Goal: Information Seeking & Learning: Learn about a topic

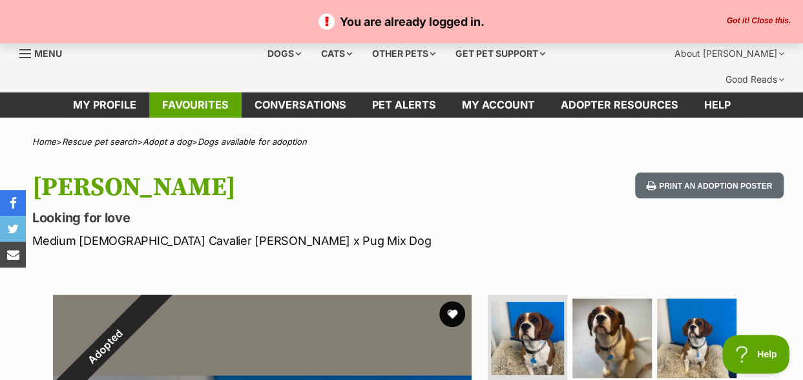
click at [194, 92] on link "Favourites" at bounding box center [195, 104] width 92 height 25
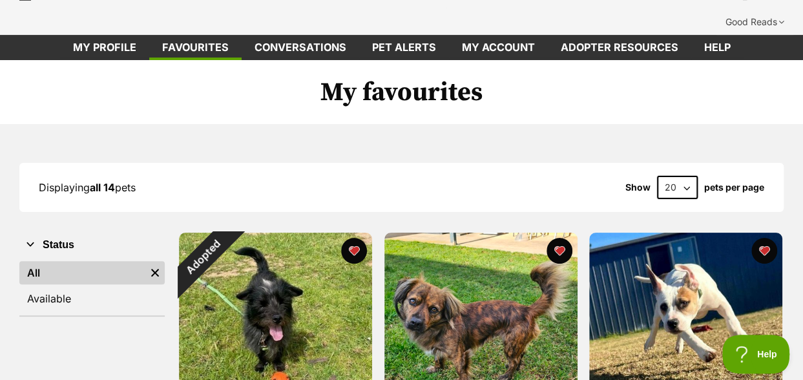
scroll to position [129, 0]
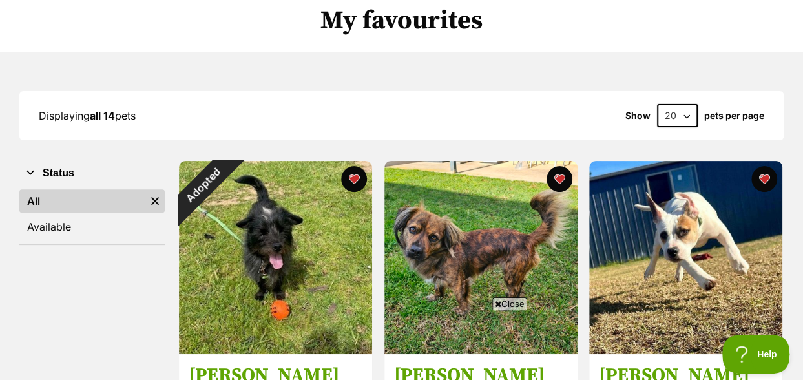
click at [516, 304] on span "Close" at bounding box center [510, 303] width 35 height 13
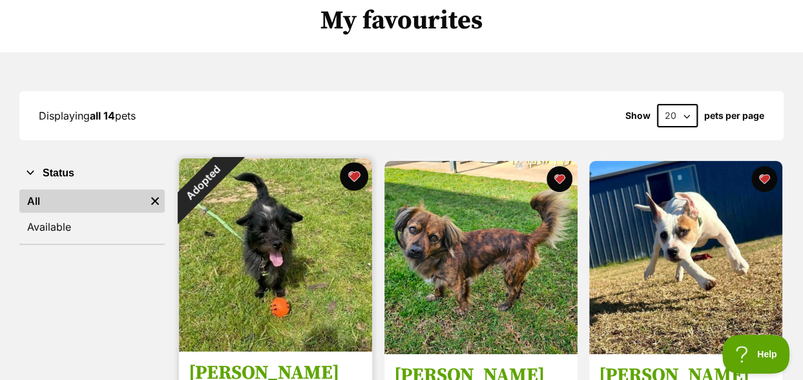
click at [353, 162] on button "favourite" at bounding box center [354, 176] width 28 height 28
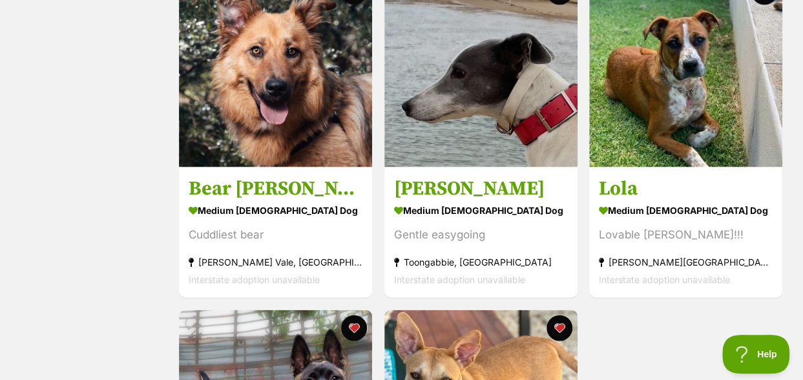
scroll to position [1163, 0]
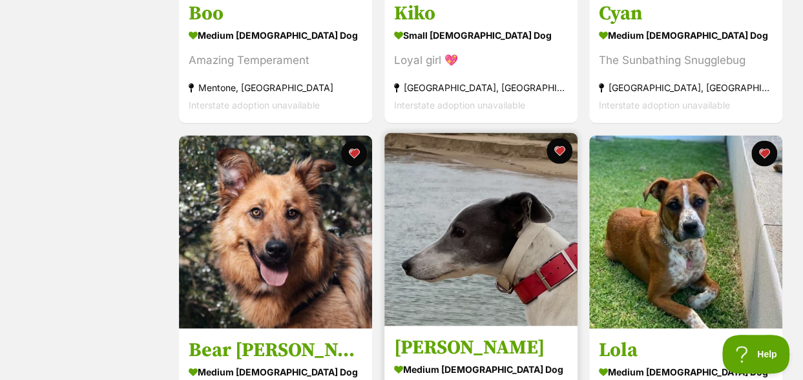
click at [478, 223] on img at bounding box center [481, 229] width 193 height 193
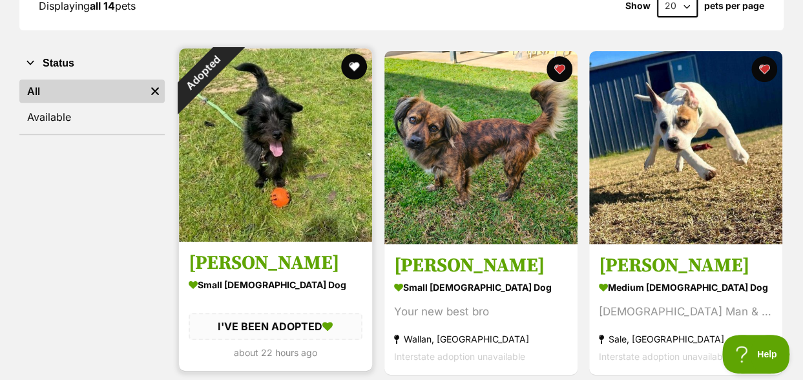
scroll to position [259, 0]
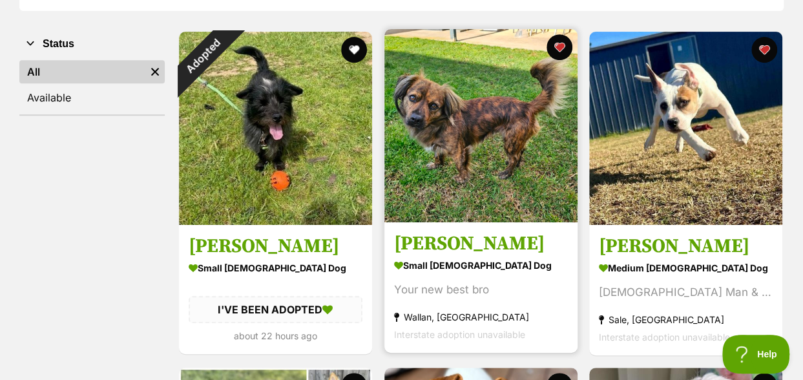
click at [471, 111] on img at bounding box center [481, 125] width 193 height 193
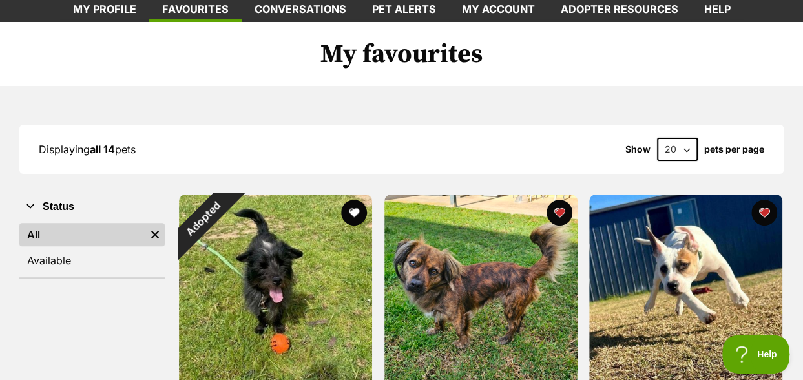
scroll to position [0, 0]
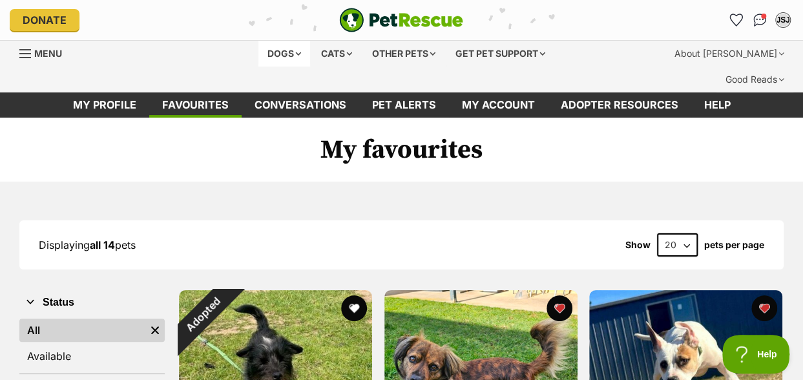
click at [295, 50] on div "Dogs" at bounding box center [285, 54] width 52 height 26
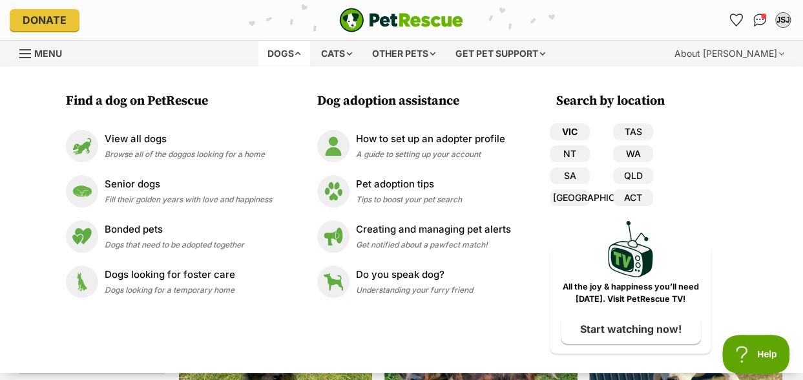
click at [569, 131] on link "VIC" at bounding box center [570, 131] width 40 height 17
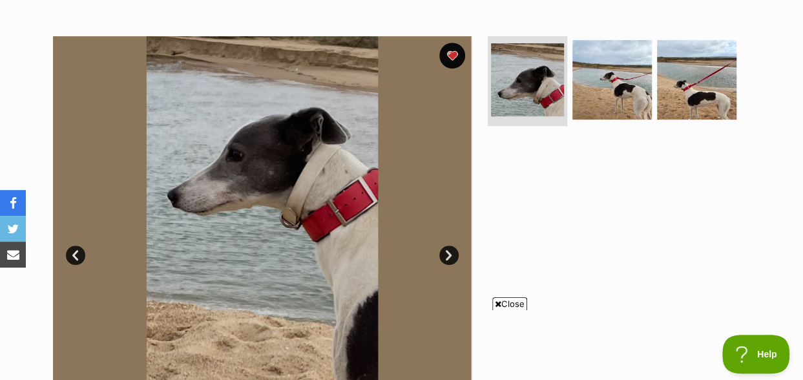
click at [447, 246] on link "Next" at bounding box center [449, 255] width 19 height 19
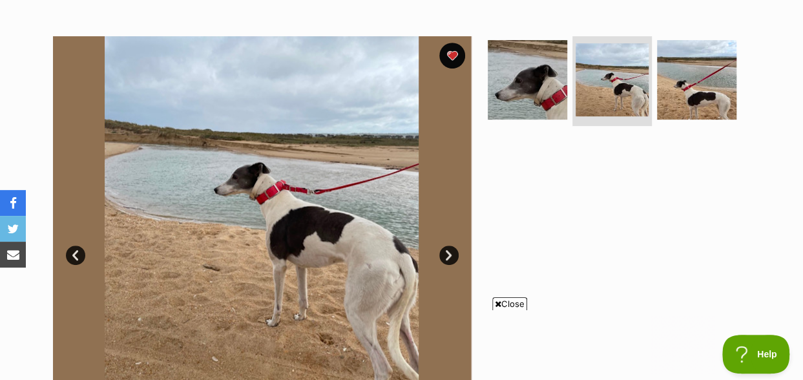
click at [447, 246] on link "Next" at bounding box center [449, 255] width 19 height 19
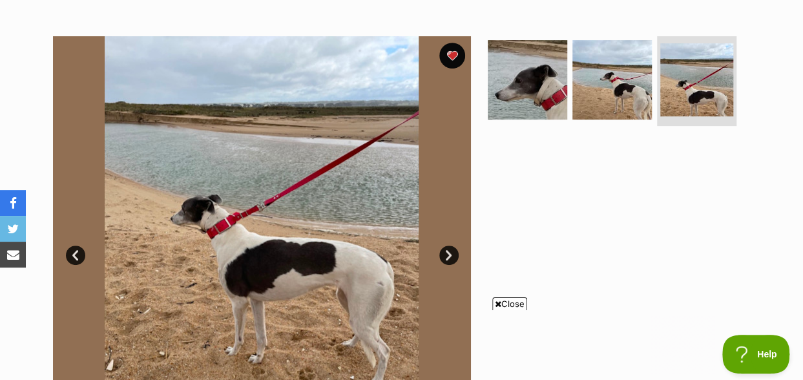
click at [517, 303] on span "Close" at bounding box center [510, 303] width 35 height 13
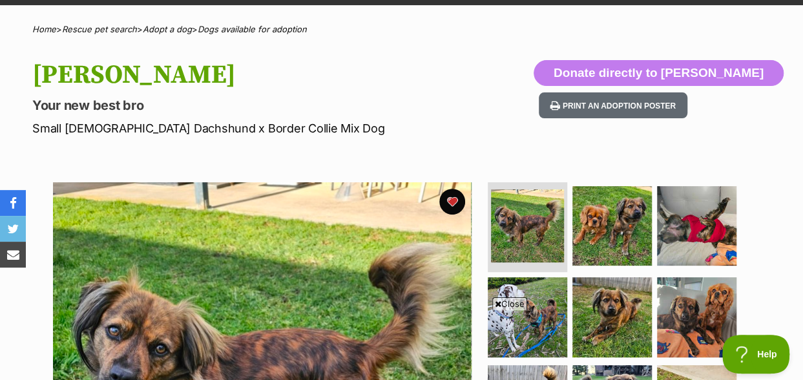
scroll to position [259, 0]
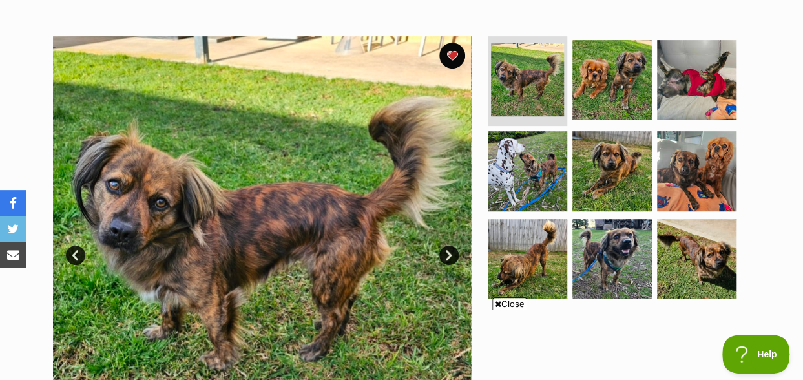
click at [509, 308] on span "Close" at bounding box center [510, 303] width 35 height 13
click at [451, 246] on link "Next" at bounding box center [449, 255] width 19 height 19
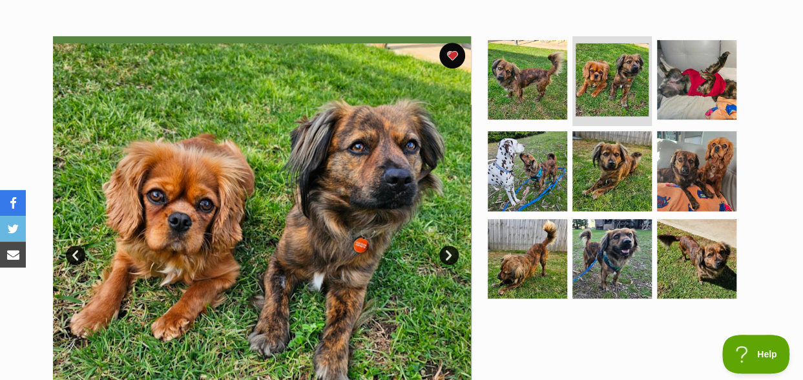
click at [451, 246] on link "Next" at bounding box center [449, 255] width 19 height 19
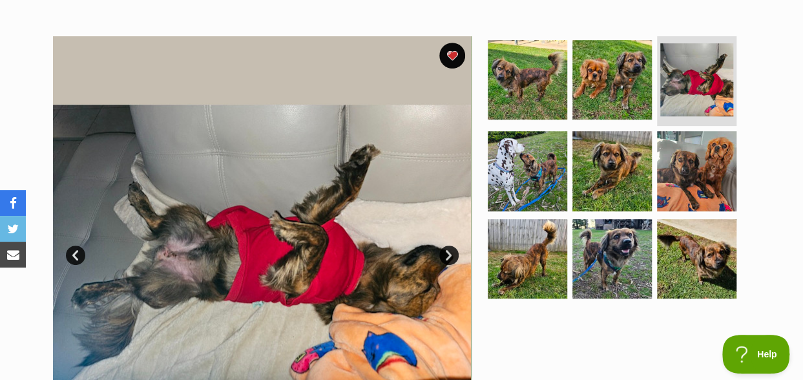
click at [451, 246] on link "Next" at bounding box center [449, 255] width 19 height 19
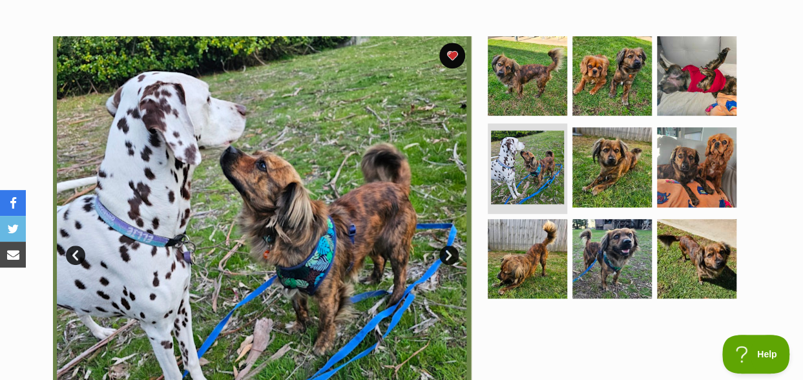
click at [451, 246] on link "Next" at bounding box center [449, 255] width 19 height 19
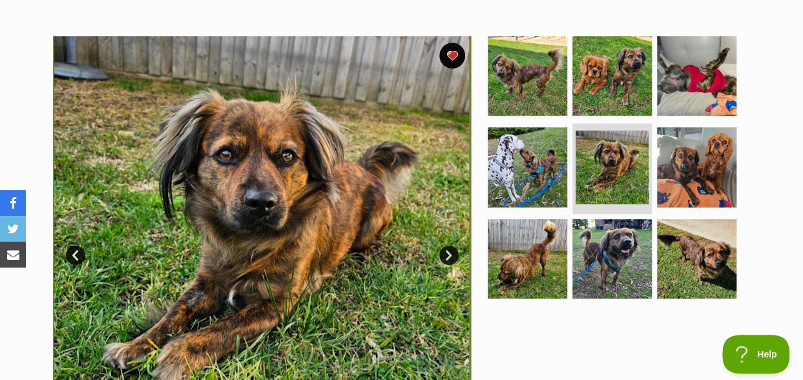
click at [451, 246] on link "Next" at bounding box center [449, 255] width 19 height 19
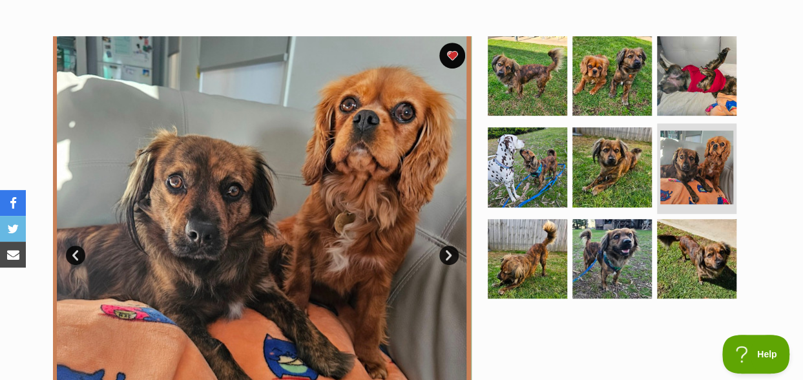
click at [451, 246] on link "Next" at bounding box center [449, 255] width 19 height 19
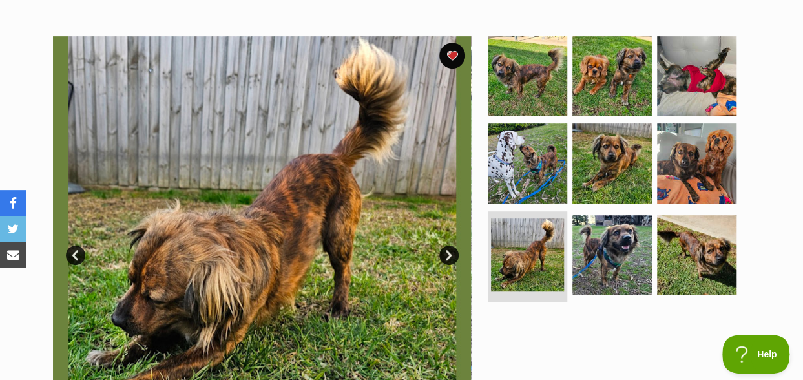
click at [451, 246] on link "Next" at bounding box center [449, 255] width 19 height 19
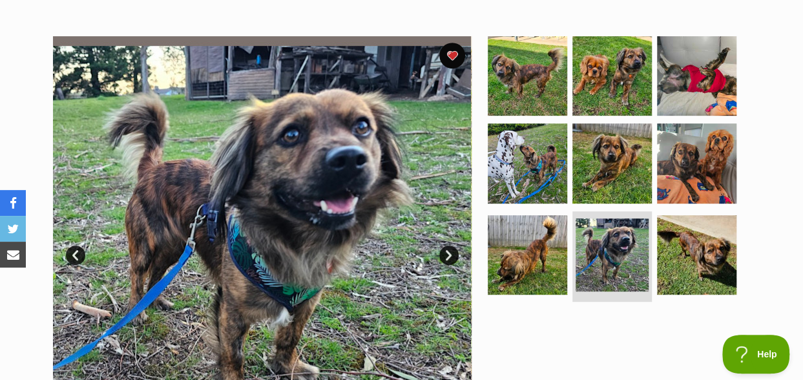
click at [451, 246] on link "Next" at bounding box center [449, 255] width 19 height 19
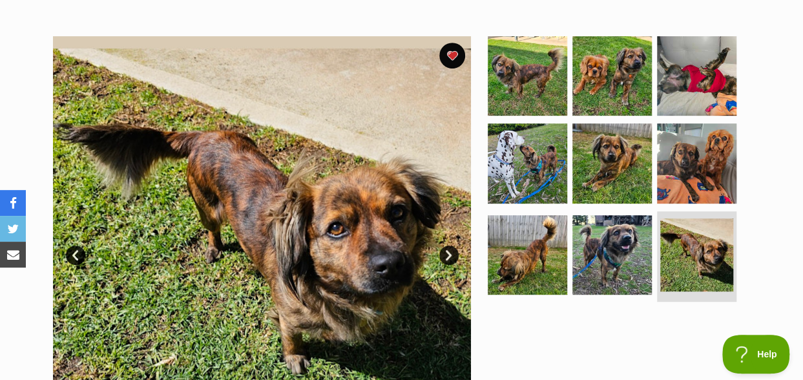
click at [451, 246] on link "Next" at bounding box center [449, 255] width 19 height 19
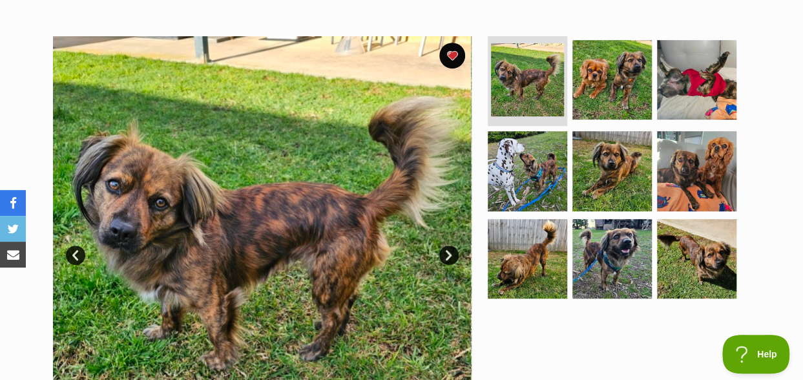
click at [443, 246] on link "Next" at bounding box center [449, 255] width 19 height 19
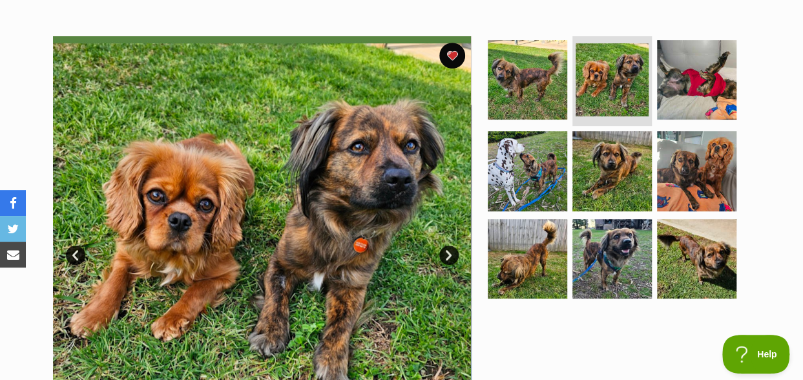
click at [448, 246] on link "Next" at bounding box center [449, 255] width 19 height 19
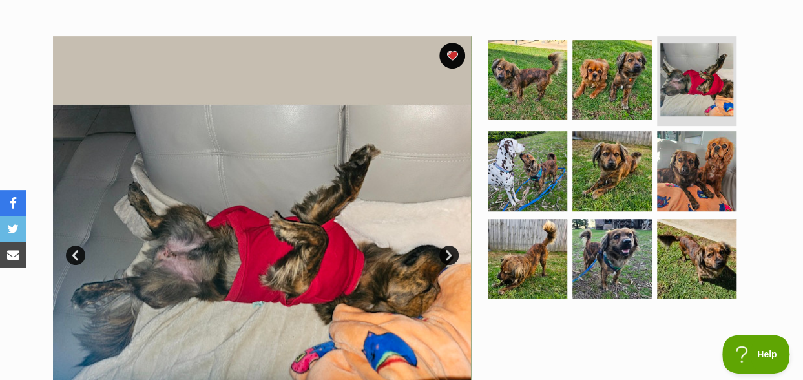
click at [448, 246] on link "Next" at bounding box center [449, 255] width 19 height 19
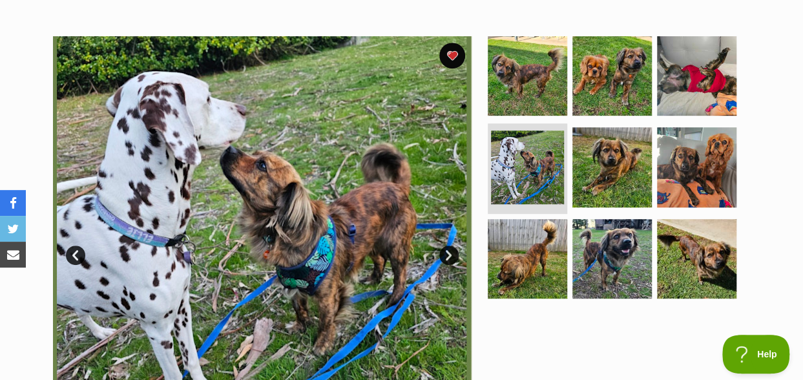
click at [448, 246] on link "Next" at bounding box center [449, 255] width 19 height 19
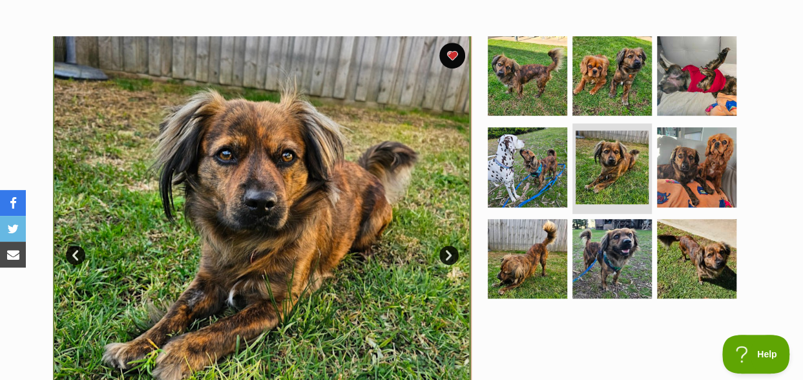
click at [448, 246] on link "Next" at bounding box center [449, 255] width 19 height 19
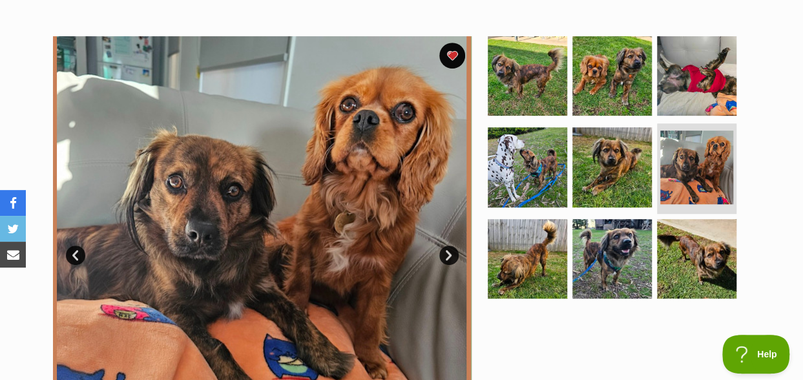
click at [448, 246] on link "Next" at bounding box center [449, 255] width 19 height 19
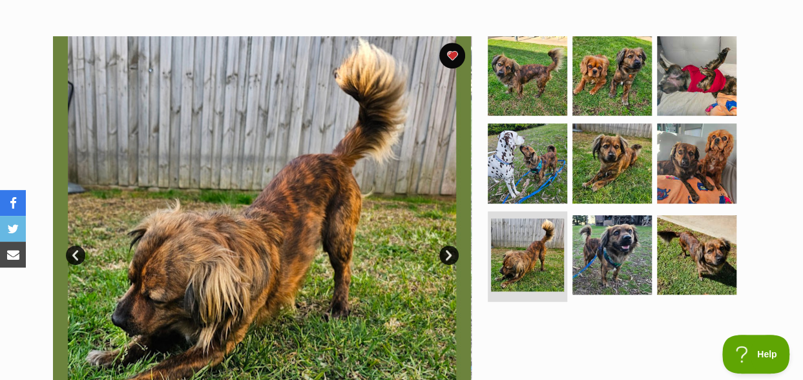
click at [448, 246] on link "Next" at bounding box center [449, 255] width 19 height 19
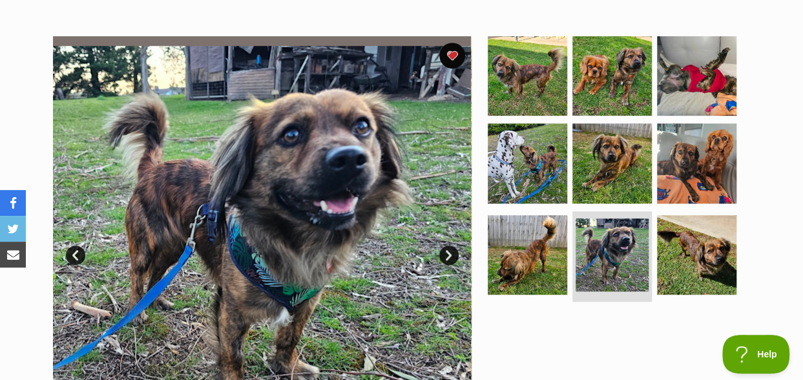
click at [448, 246] on link "Next" at bounding box center [449, 255] width 19 height 19
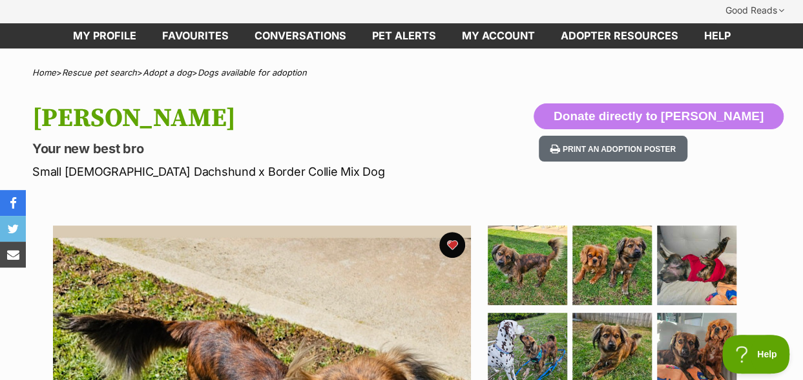
scroll to position [0, 0]
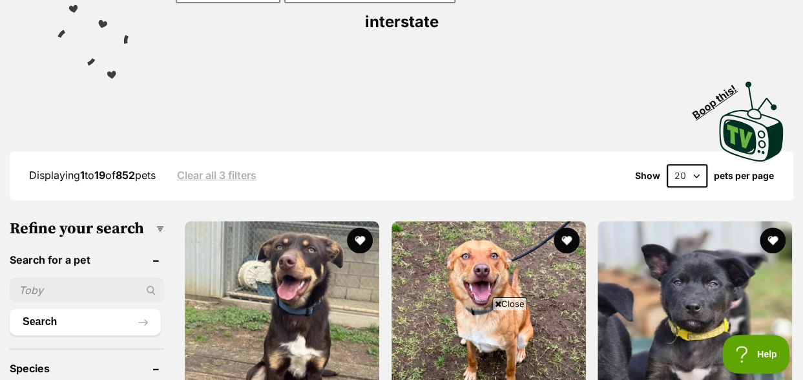
click at [502, 304] on span "Close" at bounding box center [510, 303] width 35 height 13
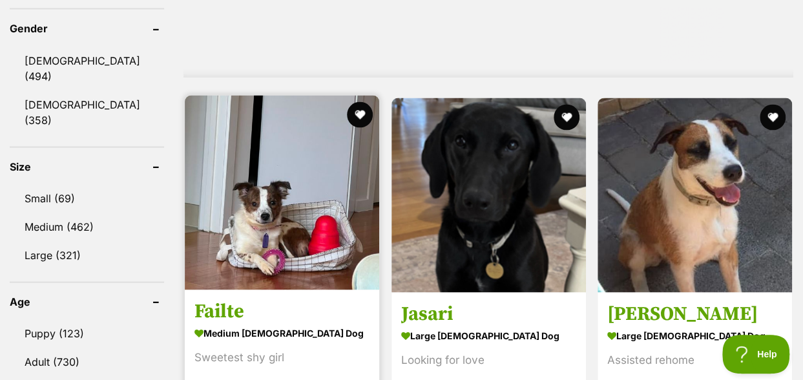
scroll to position [1163, 0]
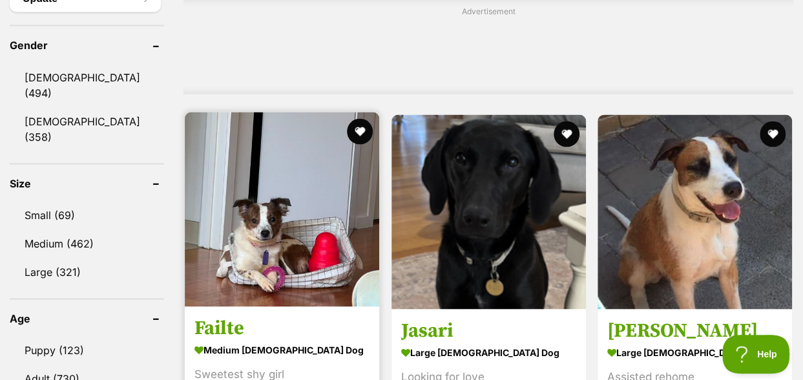
click at [269, 165] on img at bounding box center [282, 209] width 195 height 195
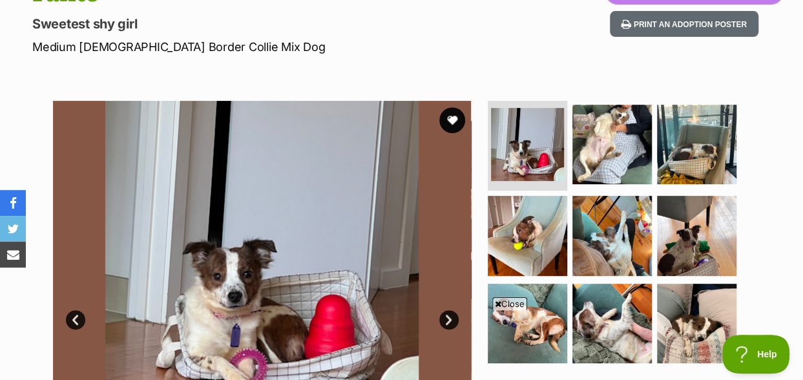
scroll to position [259, 0]
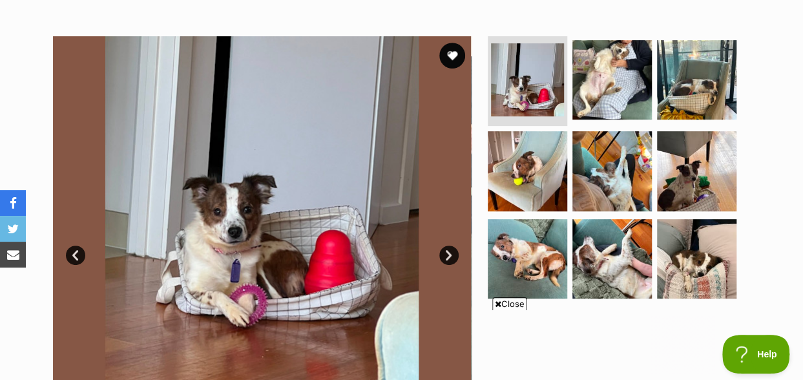
click at [504, 303] on span "Close" at bounding box center [510, 303] width 35 height 13
click at [447, 246] on link "Next" at bounding box center [449, 255] width 19 height 19
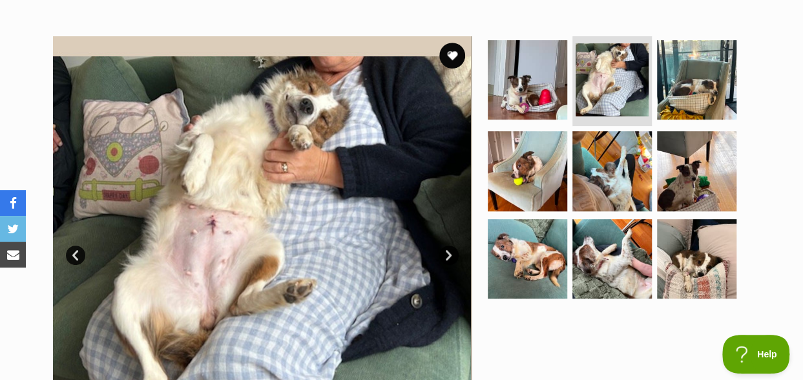
click at [447, 246] on link "Next" at bounding box center [449, 255] width 19 height 19
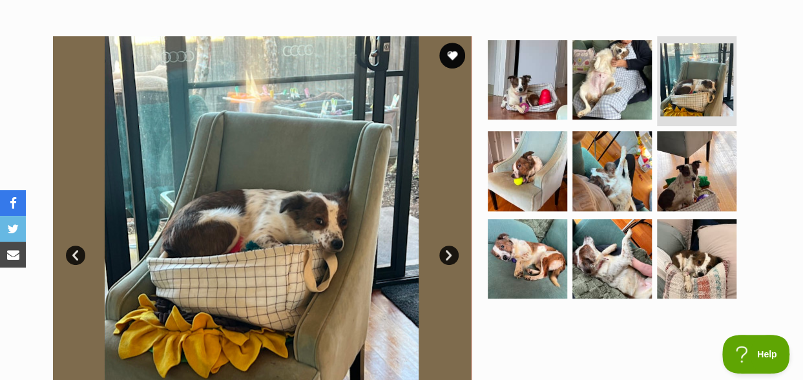
click at [447, 246] on link "Next" at bounding box center [449, 255] width 19 height 19
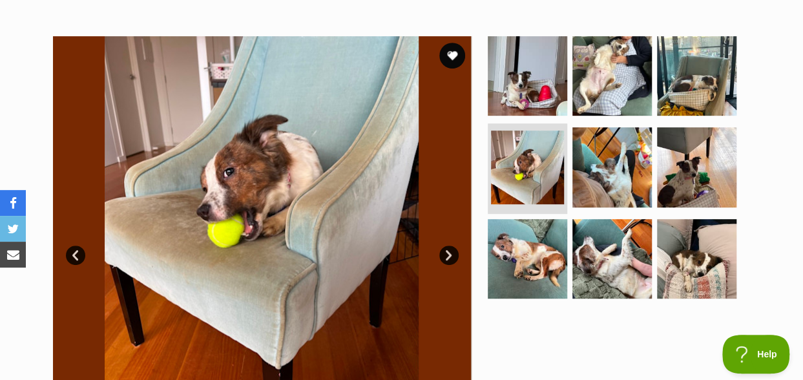
click at [447, 246] on link "Next" at bounding box center [449, 255] width 19 height 19
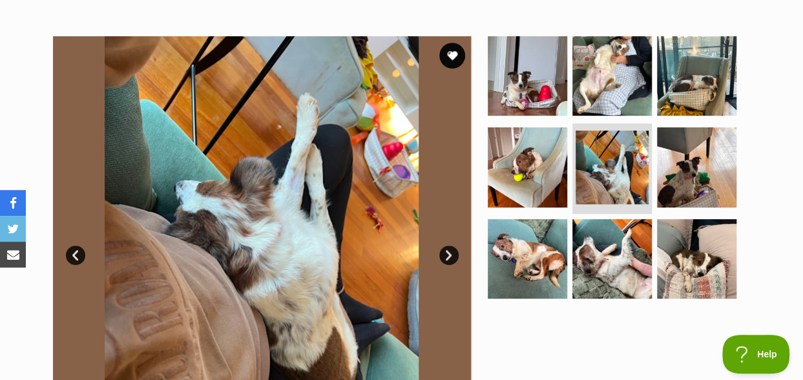
click at [447, 246] on link "Next" at bounding box center [449, 255] width 19 height 19
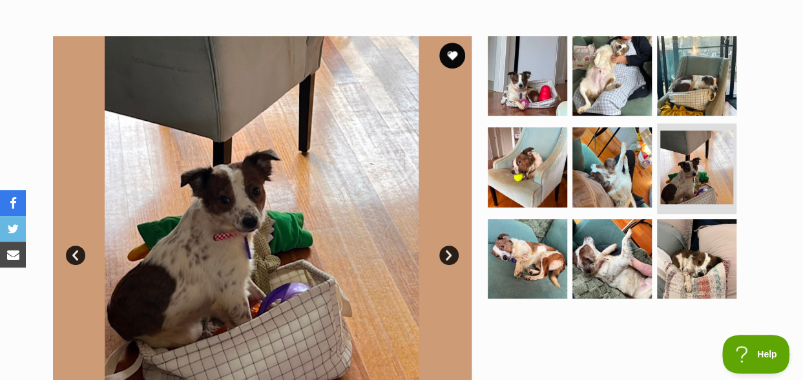
click at [447, 246] on link "Next" at bounding box center [449, 255] width 19 height 19
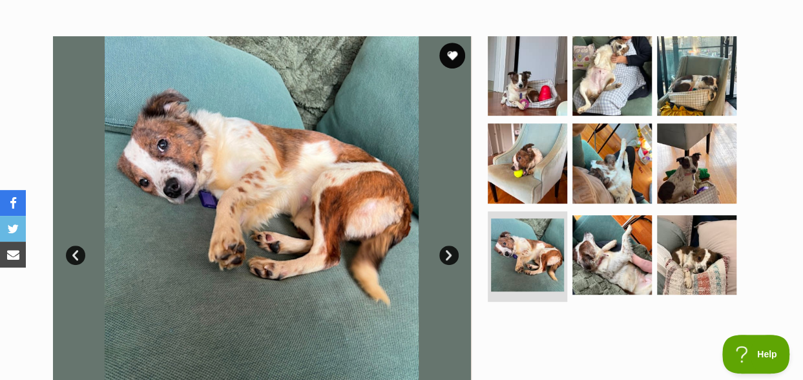
click at [447, 246] on link "Next" at bounding box center [449, 255] width 19 height 19
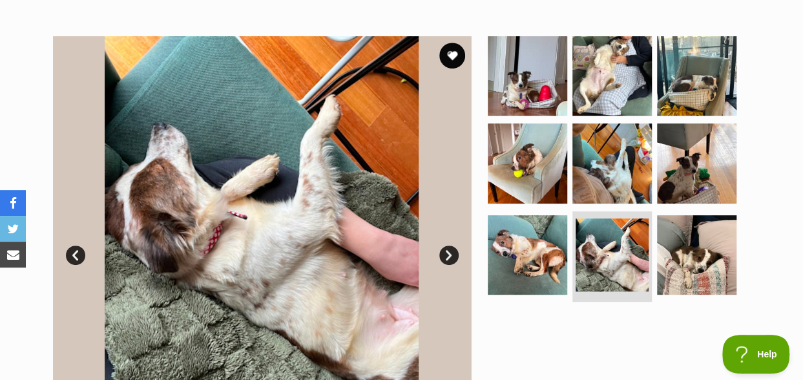
click at [447, 246] on link "Next" at bounding box center [449, 255] width 19 height 19
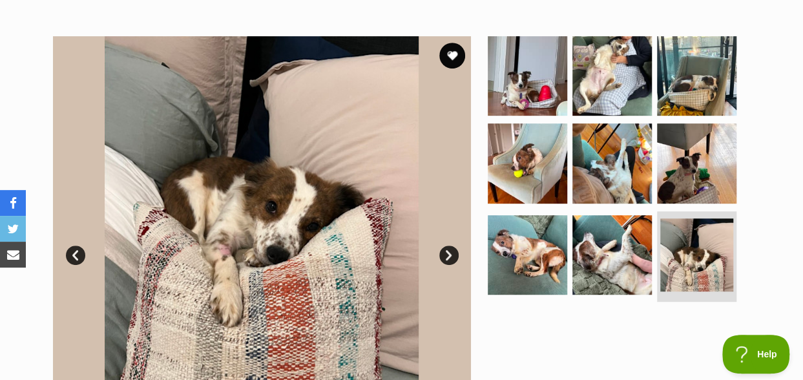
click at [447, 246] on link "Next" at bounding box center [449, 255] width 19 height 19
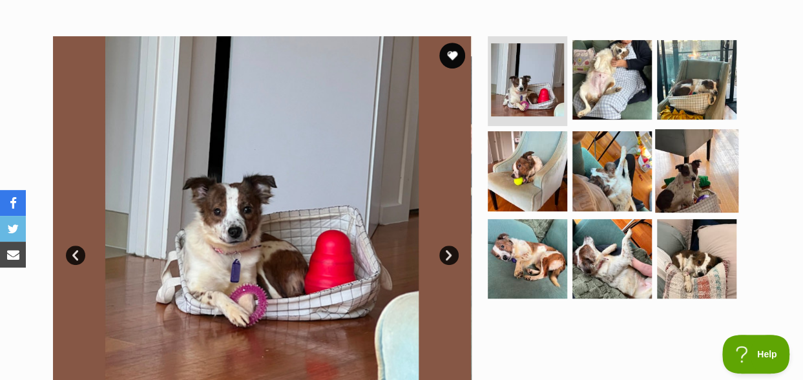
click at [681, 162] on img at bounding box center [696, 170] width 83 height 83
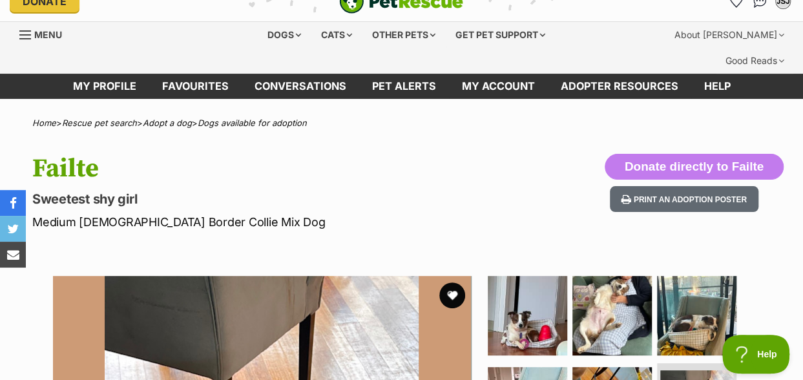
scroll to position [0, 0]
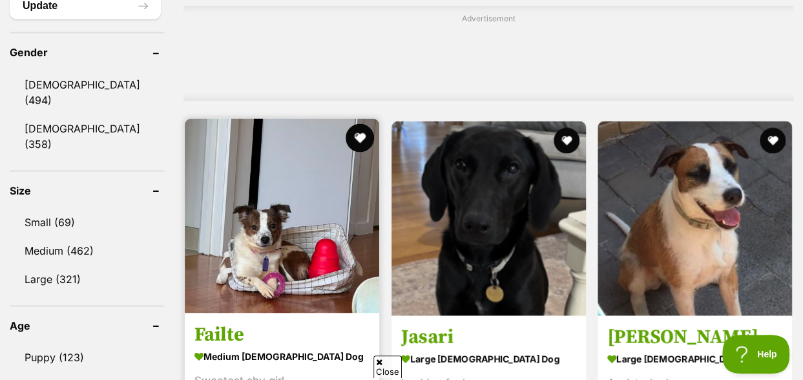
click at [364, 123] on button "favourite" at bounding box center [360, 137] width 28 height 28
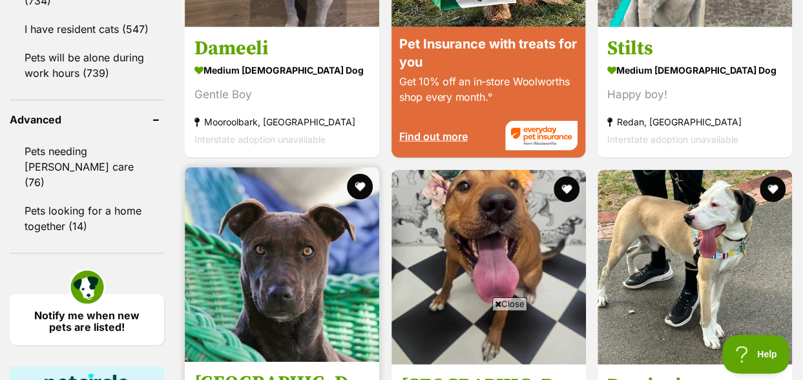
scroll to position [1867, 0]
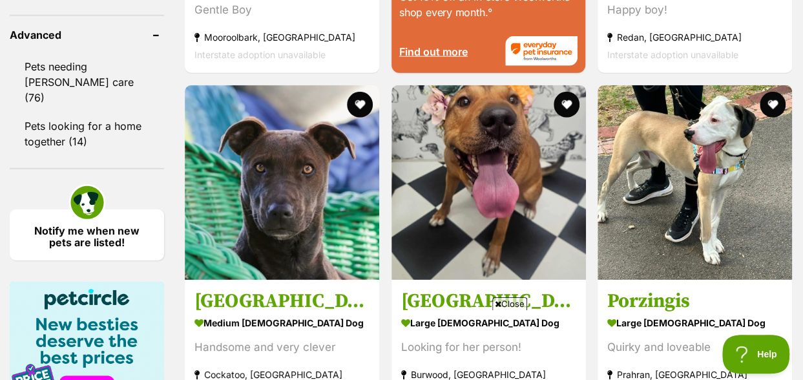
click at [504, 306] on span "Close" at bounding box center [510, 303] width 35 height 13
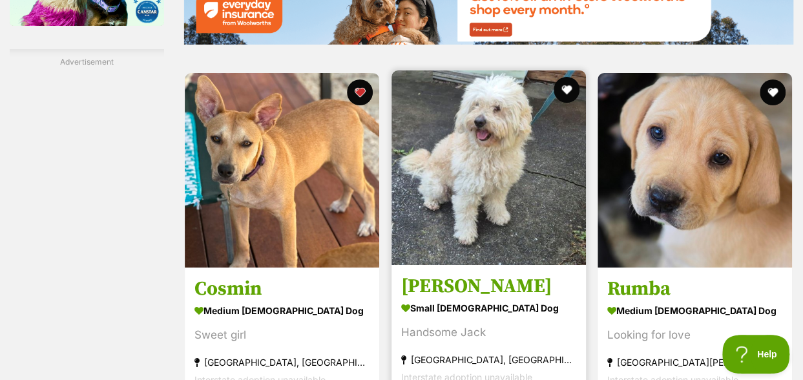
scroll to position [2320, 0]
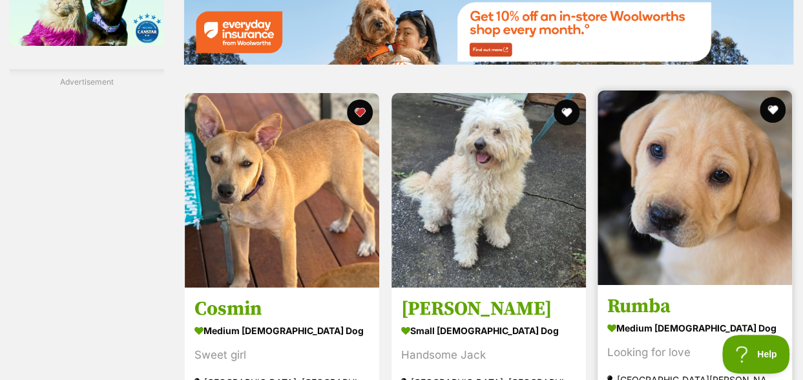
click at [674, 159] on img at bounding box center [695, 187] width 195 height 195
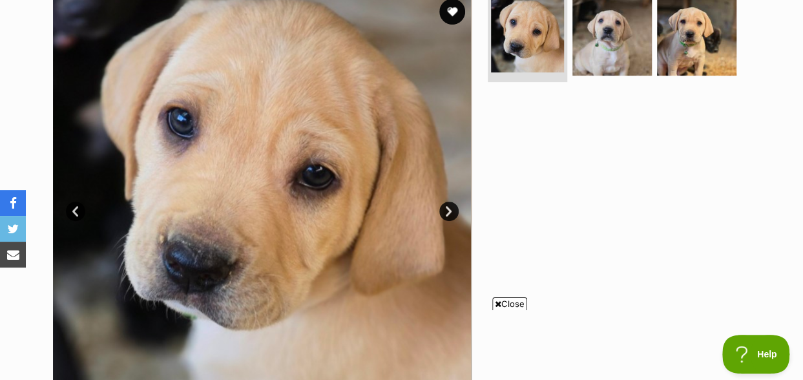
scroll to position [323, 0]
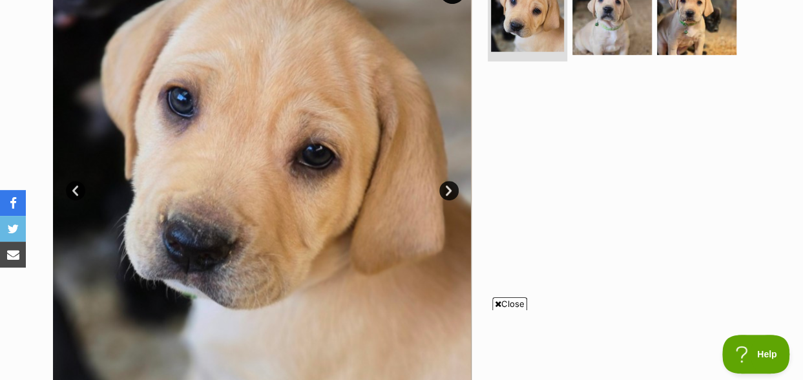
drag, startPoint x: 507, startPoint y: 306, endPoint x: 499, endPoint y: 294, distance: 14.0
click at [506, 306] on span "Close" at bounding box center [510, 303] width 35 height 13
click at [449, 181] on link "Next" at bounding box center [449, 190] width 19 height 19
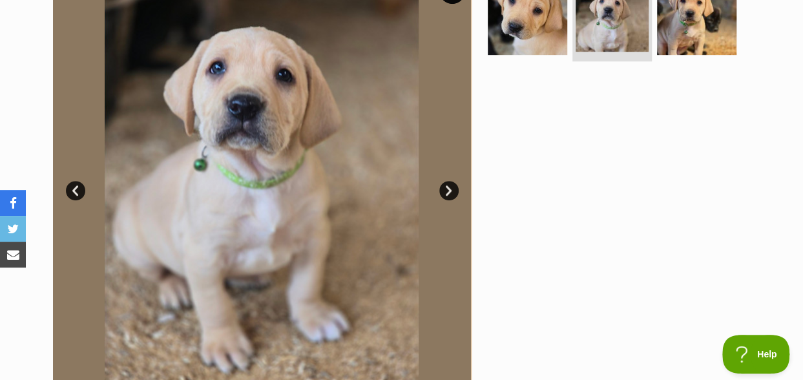
click at [449, 181] on link "Next" at bounding box center [449, 190] width 19 height 19
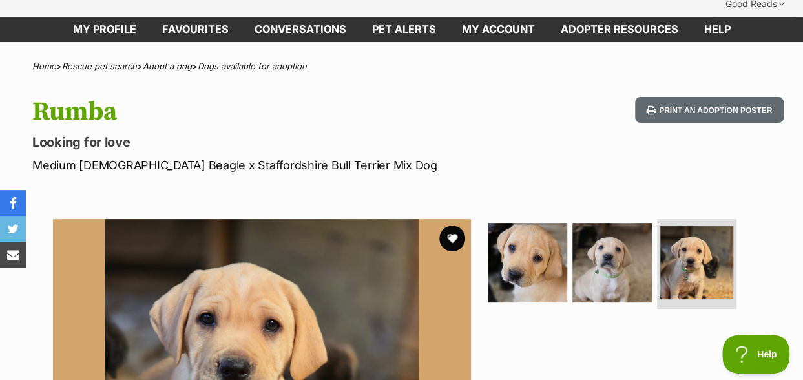
scroll to position [65, 0]
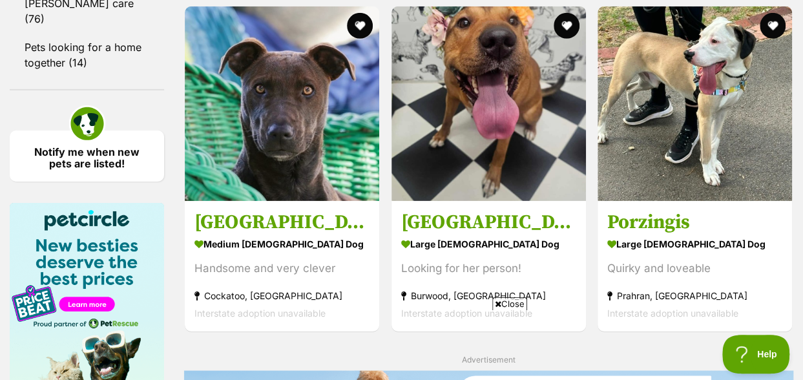
scroll to position [1932, 0]
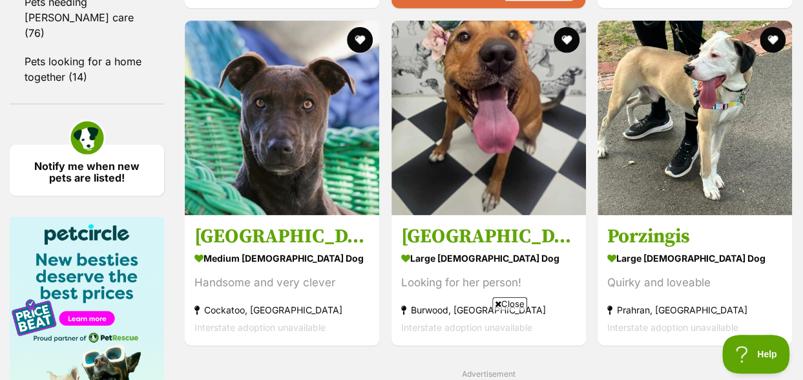
click at [508, 307] on span "Close" at bounding box center [510, 303] width 35 height 13
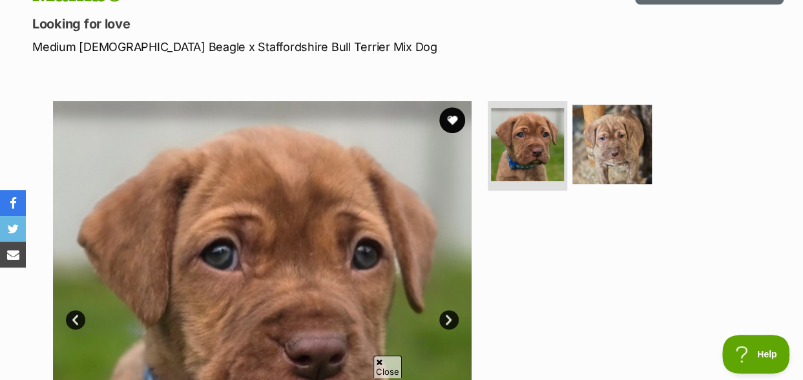
scroll to position [259, 0]
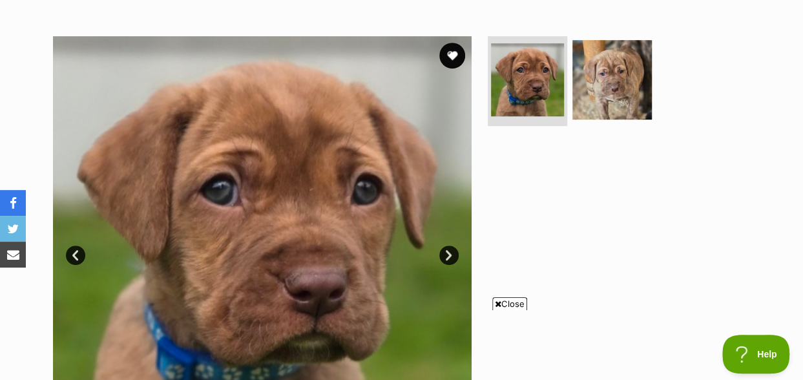
click at [448, 246] on link "Next" at bounding box center [449, 255] width 19 height 19
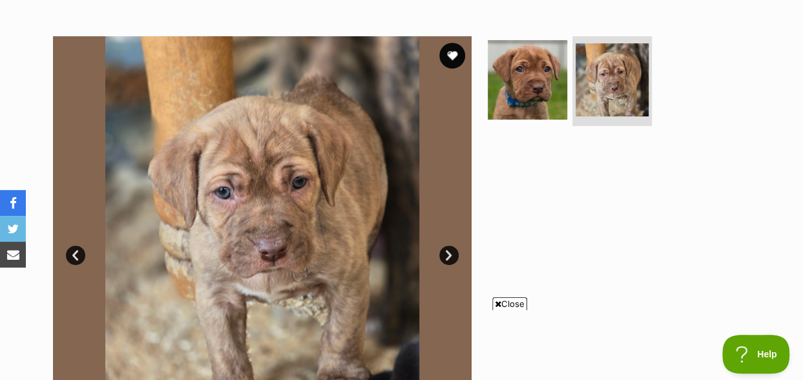
click at [511, 304] on span "Close" at bounding box center [510, 303] width 35 height 13
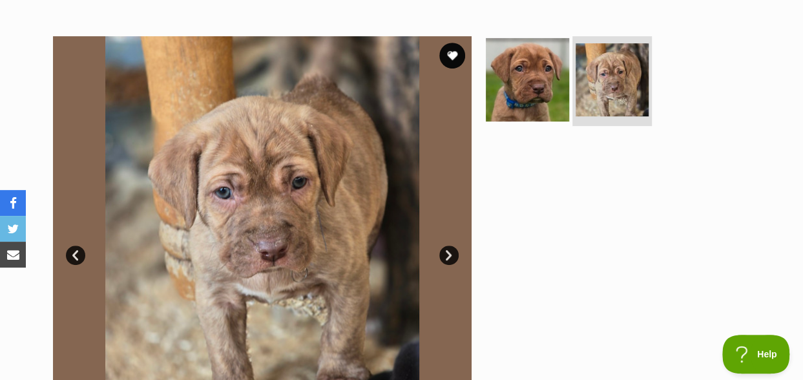
click at [524, 59] on img at bounding box center [527, 78] width 83 height 83
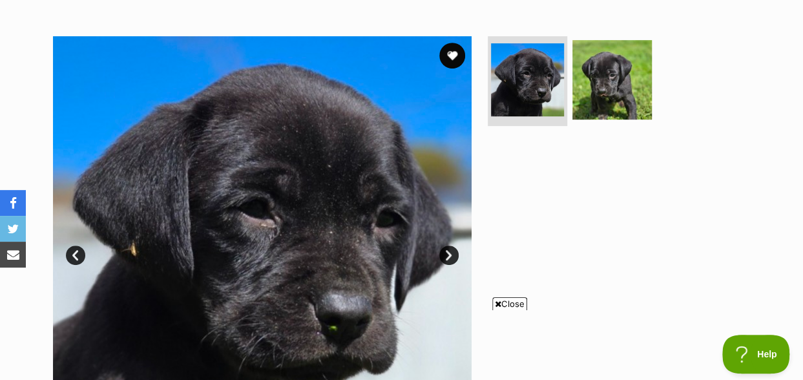
click at [450, 246] on link "Next" at bounding box center [449, 255] width 19 height 19
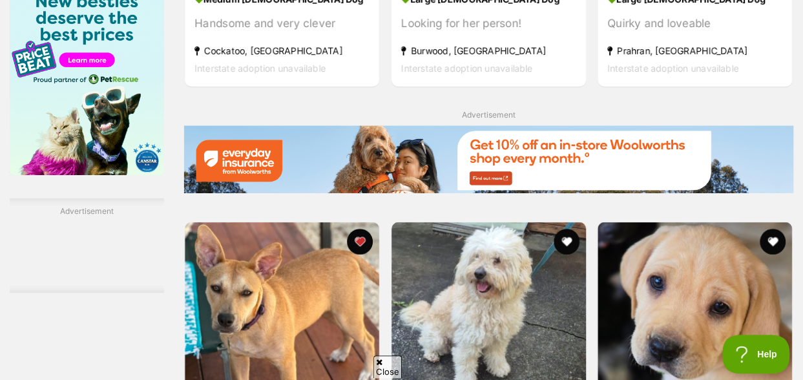
drag, startPoint x: 387, startPoint y: 366, endPoint x: 399, endPoint y: 361, distance: 13.9
click at [387, 366] on span "Close" at bounding box center [388, 367] width 28 height 23
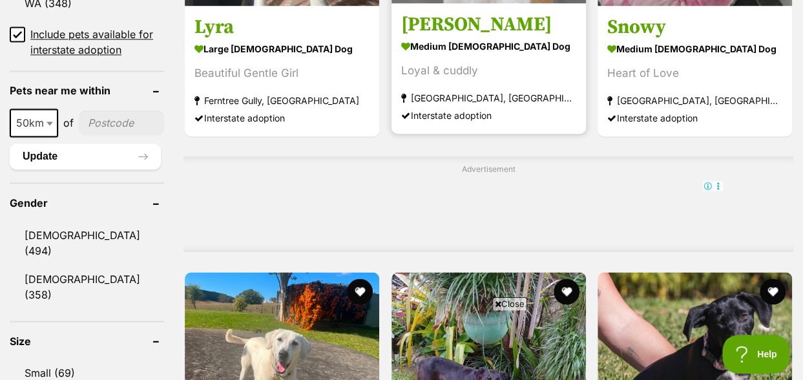
scroll to position [1034, 0]
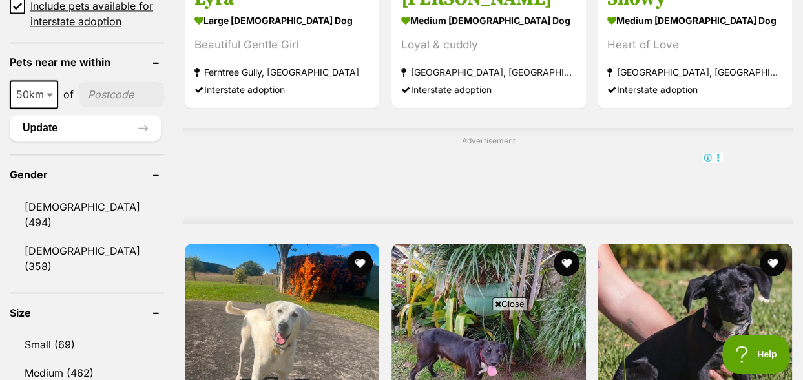
click at [512, 302] on span "Close" at bounding box center [510, 303] width 35 height 13
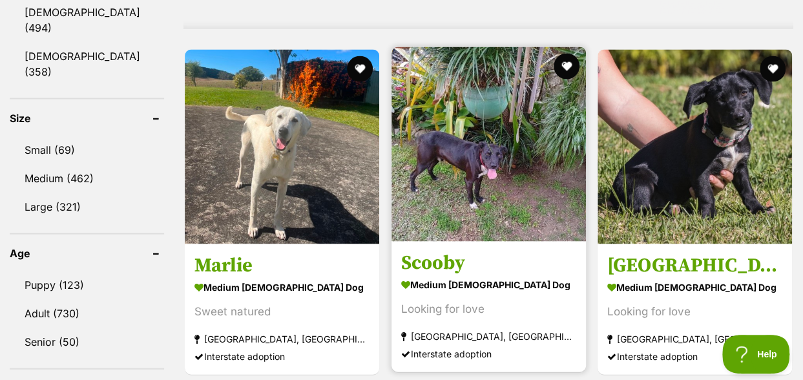
scroll to position [0, 0]
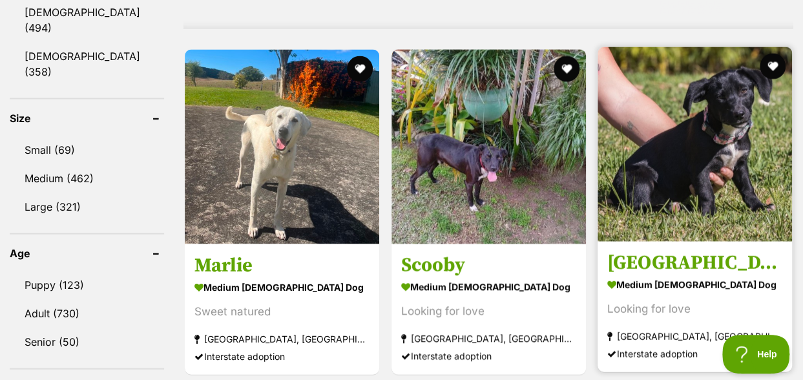
click at [727, 69] on img at bounding box center [695, 144] width 195 height 195
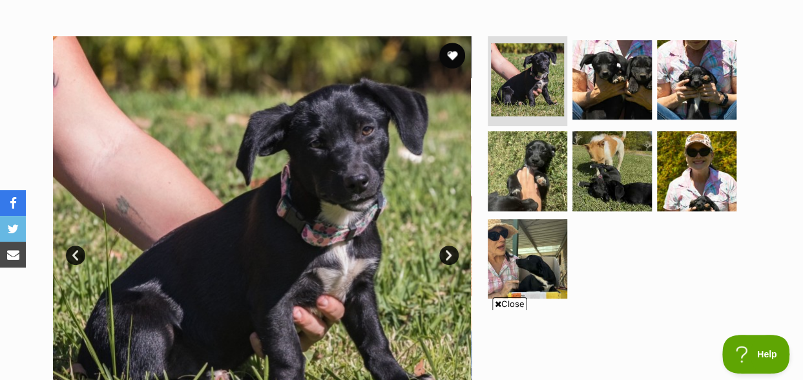
click at [447, 246] on link "Next" at bounding box center [449, 255] width 19 height 19
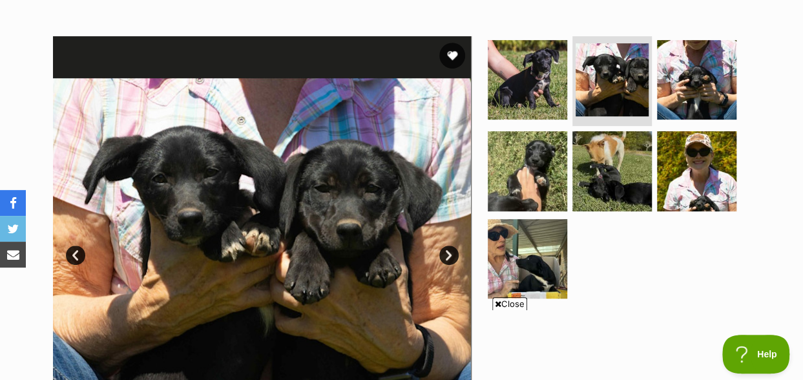
click at [447, 246] on link "Next" at bounding box center [449, 255] width 19 height 19
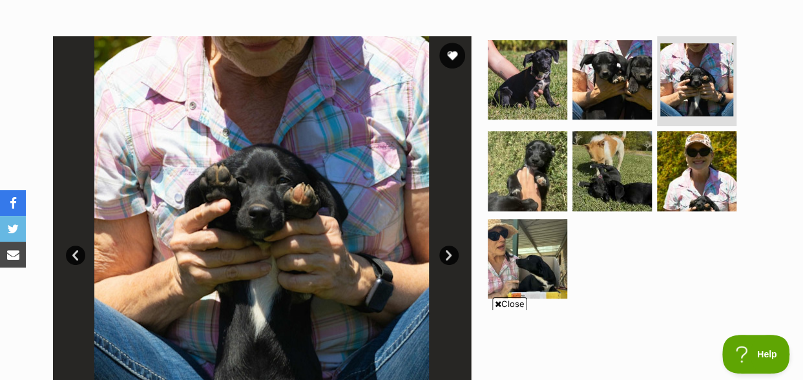
click at [447, 246] on link "Next" at bounding box center [449, 255] width 19 height 19
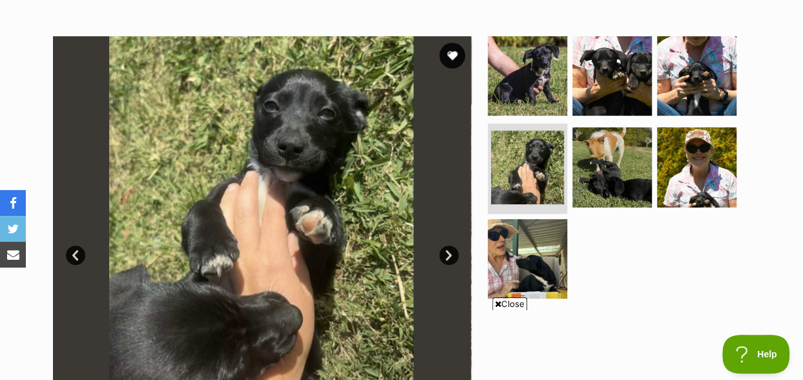
click at [447, 246] on link "Next" at bounding box center [449, 255] width 19 height 19
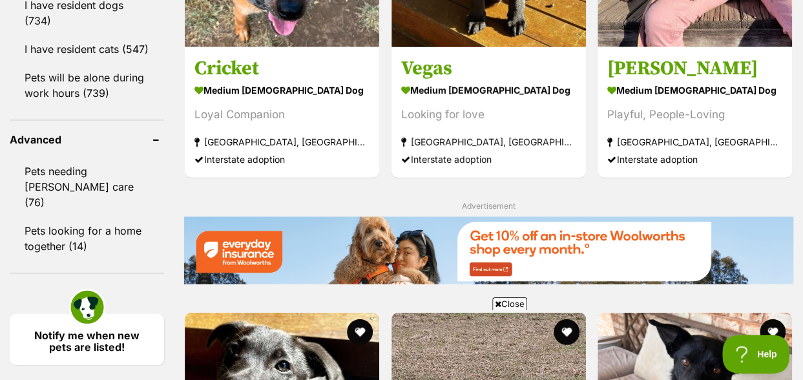
scroll to position [1810, 0]
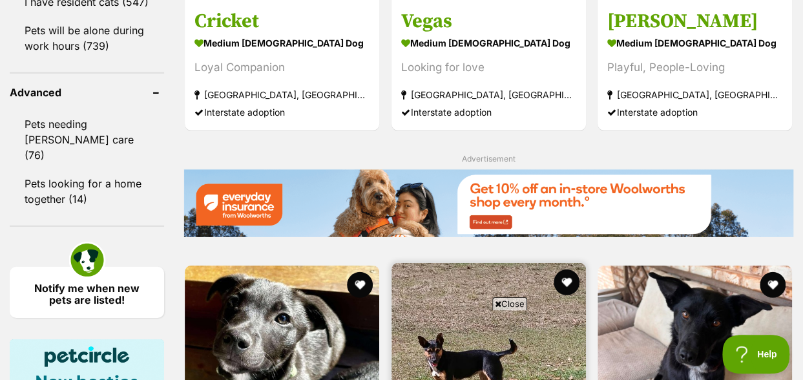
click at [513, 304] on span "Close" at bounding box center [510, 303] width 35 height 13
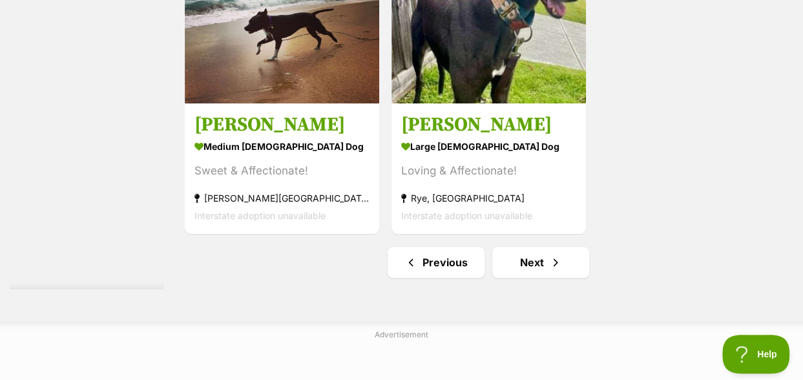
scroll to position [3038, 0]
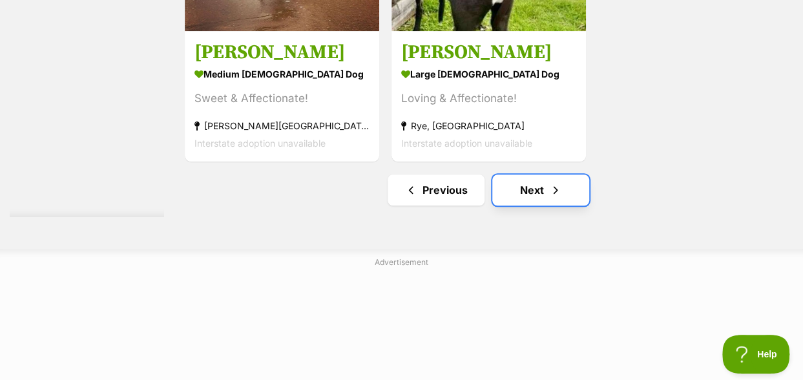
click at [540, 175] on link "Next" at bounding box center [541, 190] width 97 height 31
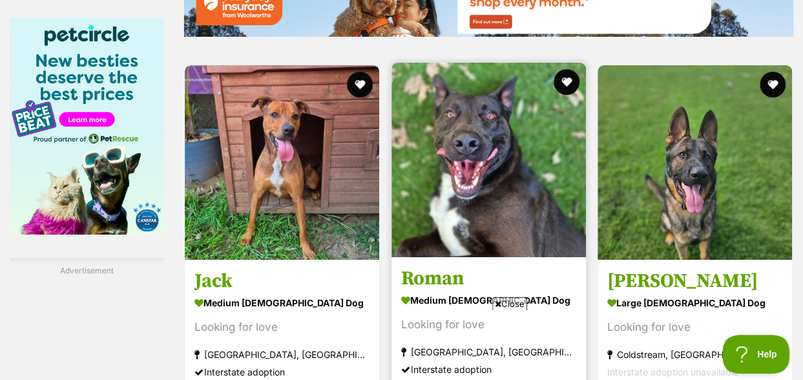
scroll to position [2133, 0]
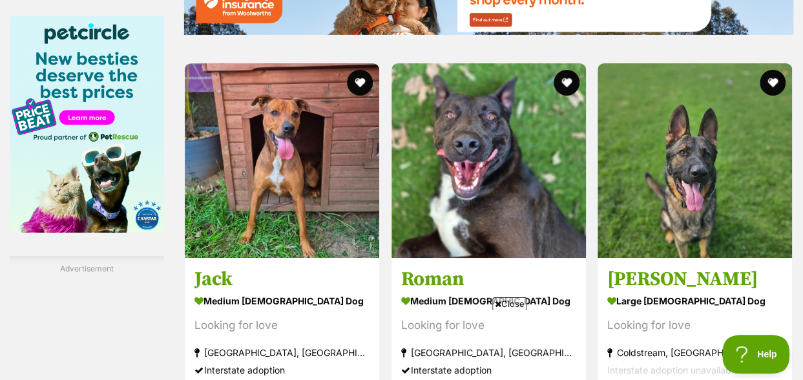
click at [503, 301] on span "Close" at bounding box center [510, 303] width 35 height 13
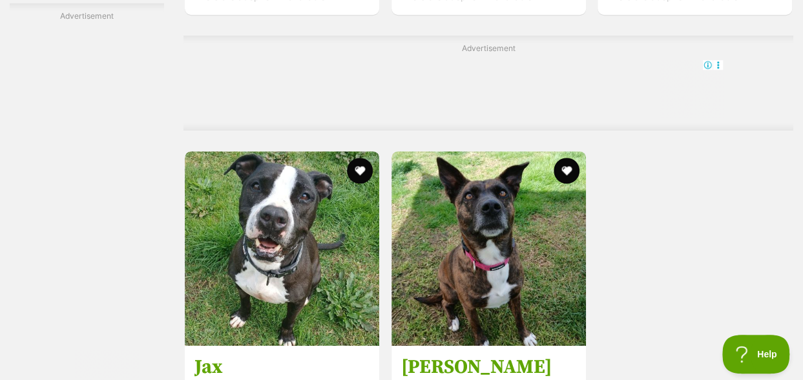
scroll to position [0, 0]
